Goal: Information Seeking & Learning: Learn about a topic

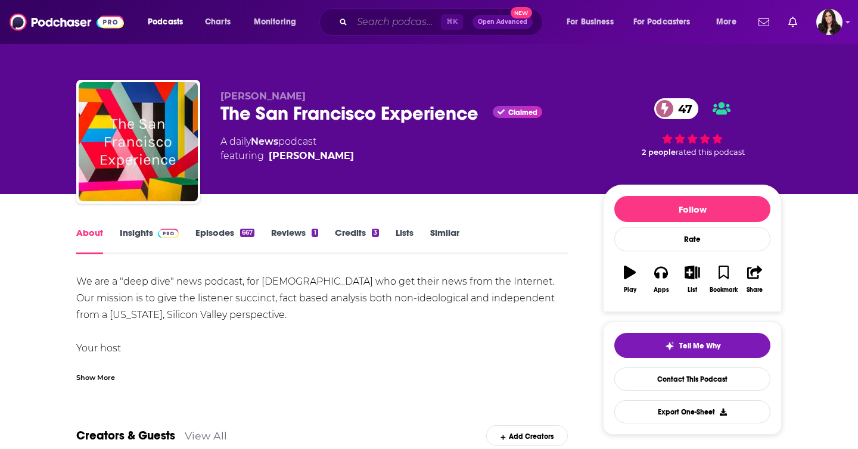
click at [372, 28] on input "Search podcasts, credits, & more..." at bounding box center [396, 22] width 89 height 19
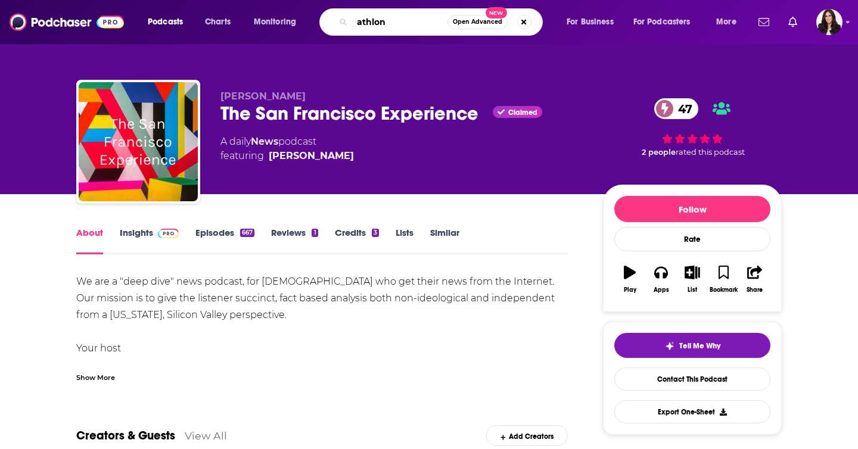
type input "athlon U"
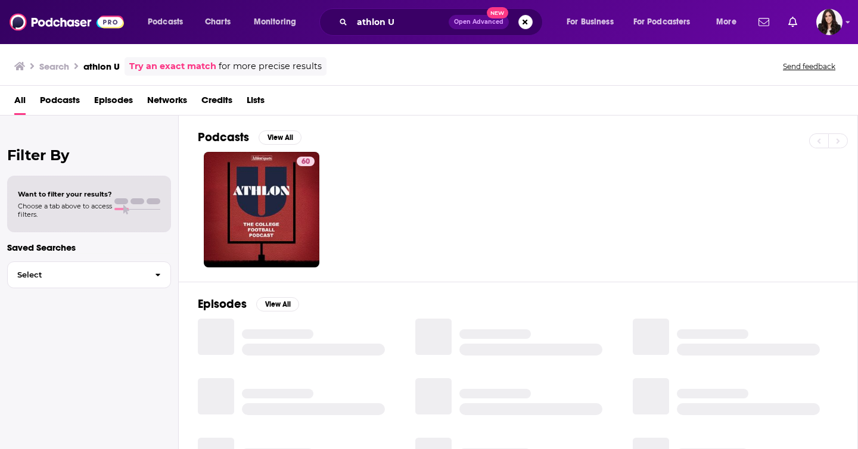
scroll to position [10, 0]
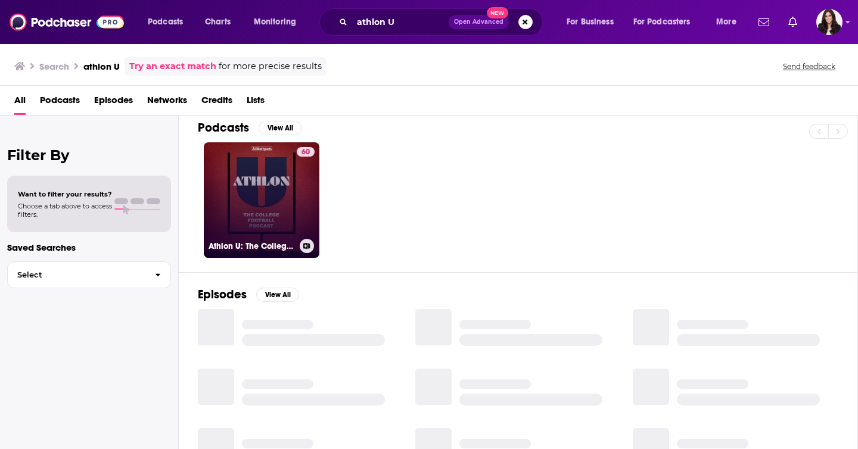
click at [270, 205] on link "60 Athlon U: The College Football Podcast" at bounding box center [262, 200] width 116 height 116
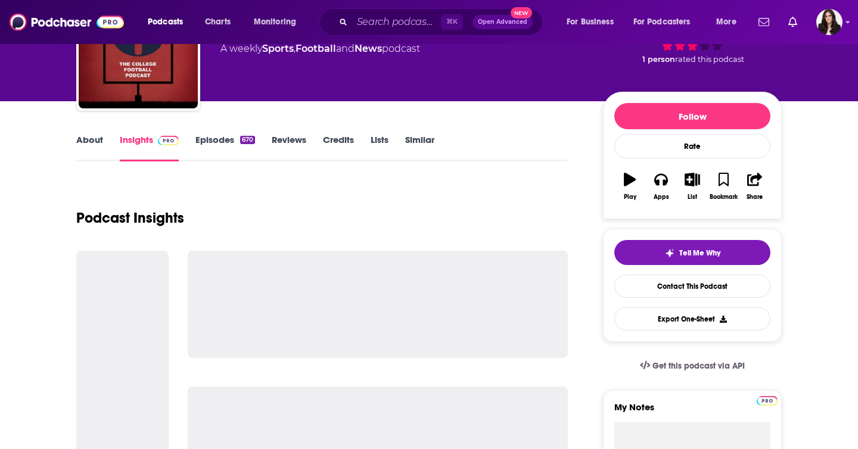
scroll to position [138, 0]
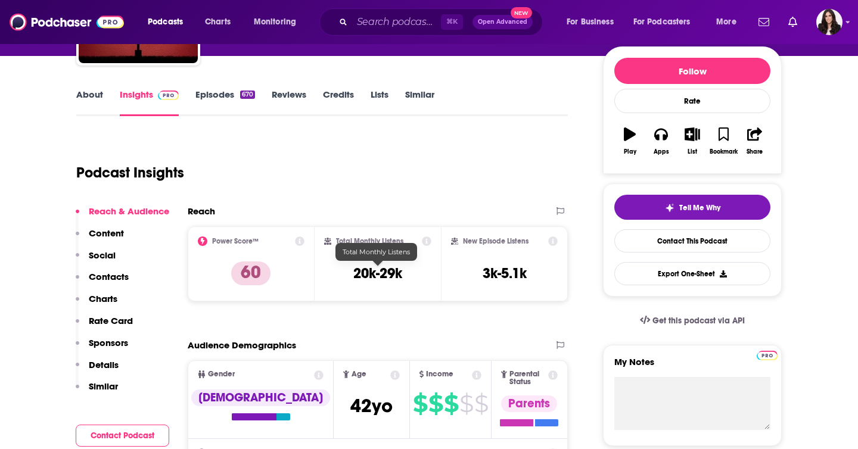
click at [356, 269] on h3 "20k-29k" at bounding box center [377, 273] width 49 height 18
drag, startPoint x: 356, startPoint y: 269, endPoint x: 399, endPoint y: 270, distance: 42.9
click at [399, 270] on h3 "20k-29k" at bounding box center [377, 273] width 49 height 18
copy div "20k-29k"
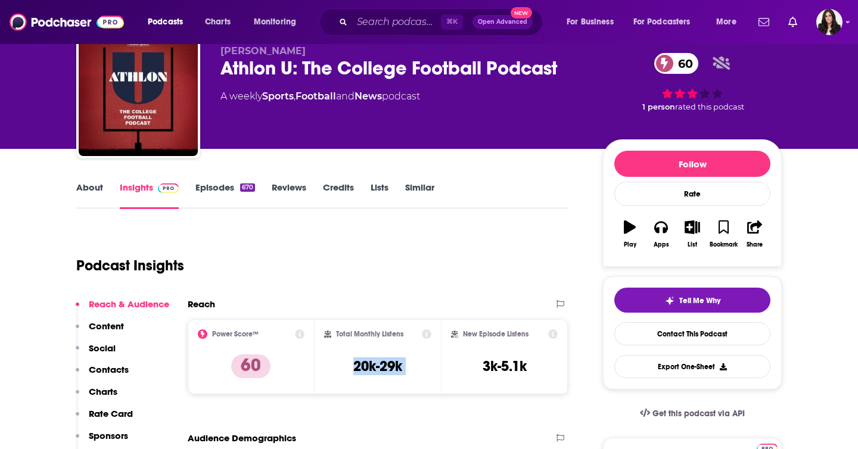
scroll to position [0, 0]
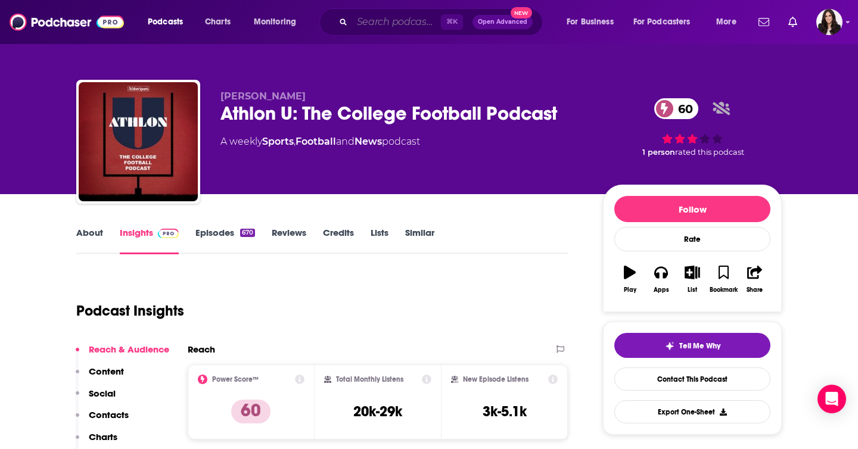
click at [381, 20] on input "Search podcasts, credits, & more..." at bounding box center [396, 22] width 89 height 19
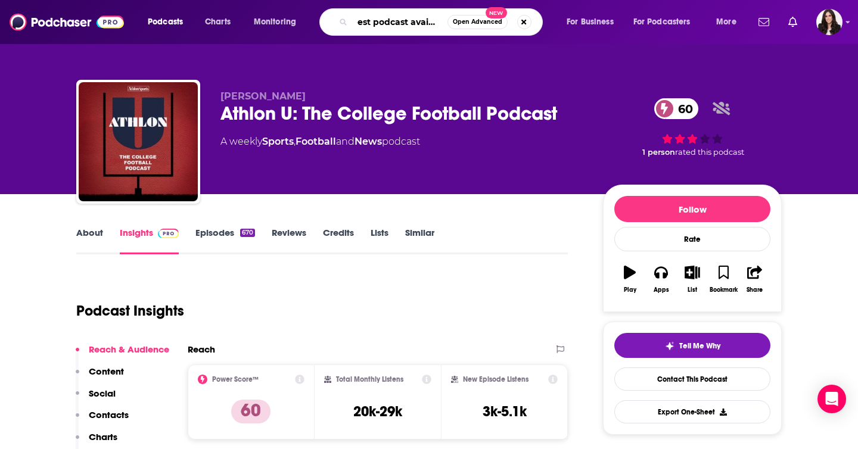
scroll to position [0, 13]
type input "best podcast available"
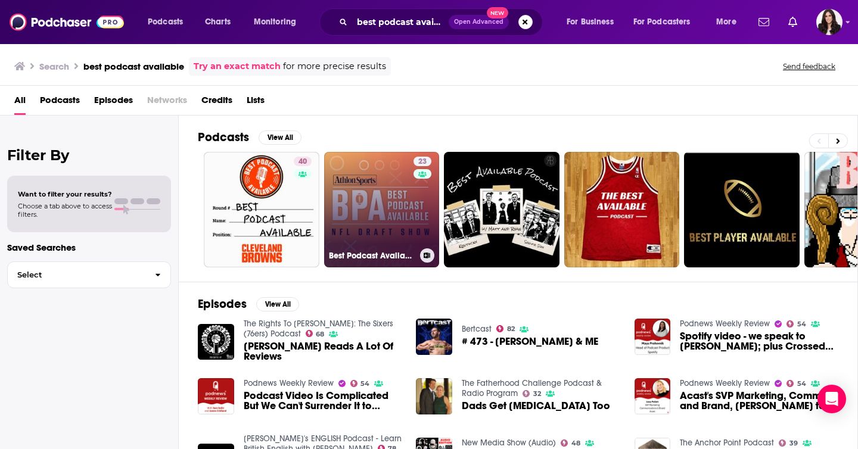
click at [383, 225] on link "23 Best Podcast Available" at bounding box center [382, 210] width 116 height 116
